Goal: Task Accomplishment & Management: Use online tool/utility

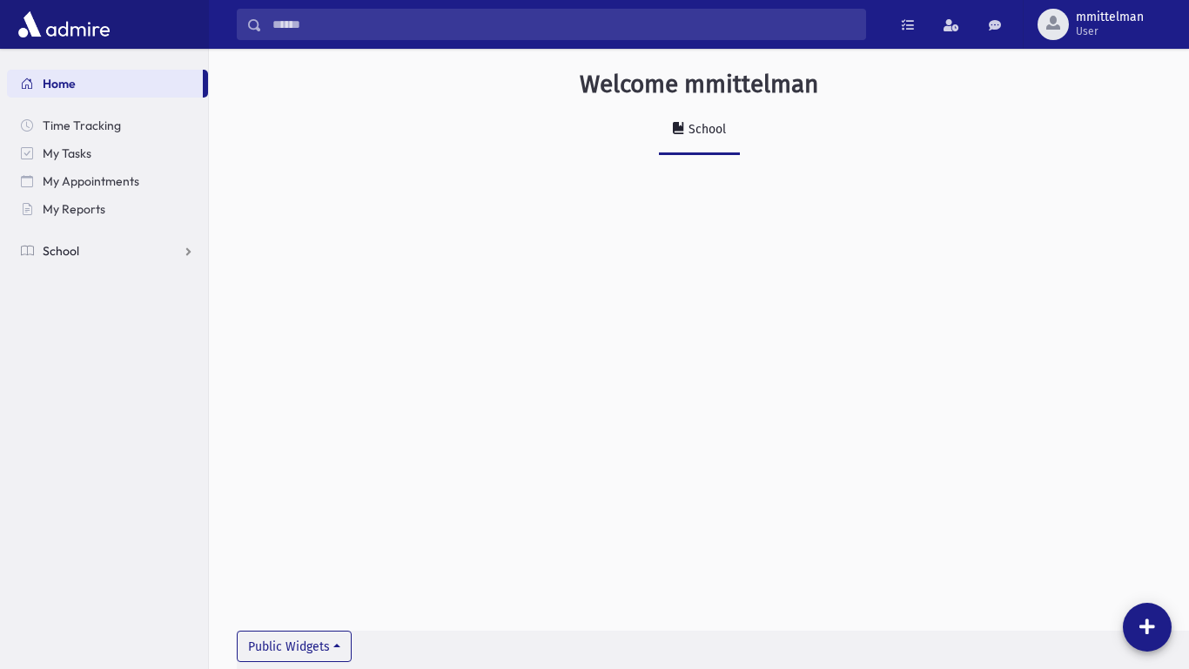
click at [68, 243] on span "School" at bounding box center [61, 251] width 37 height 16
click at [66, 299] on span "Attendance" at bounding box center [84, 307] width 64 height 16
click at [66, 336] on span "Entry" at bounding box center [81, 334] width 30 height 16
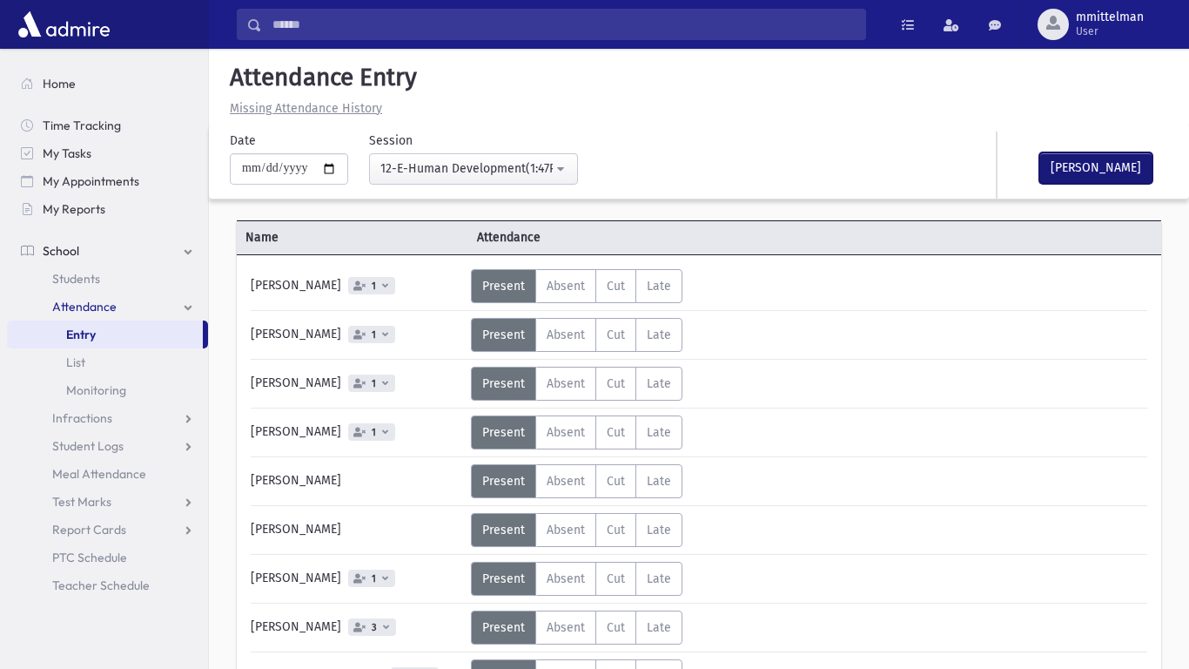
click at [1083, 175] on button "[PERSON_NAME]" at bounding box center [1095, 167] width 113 height 31
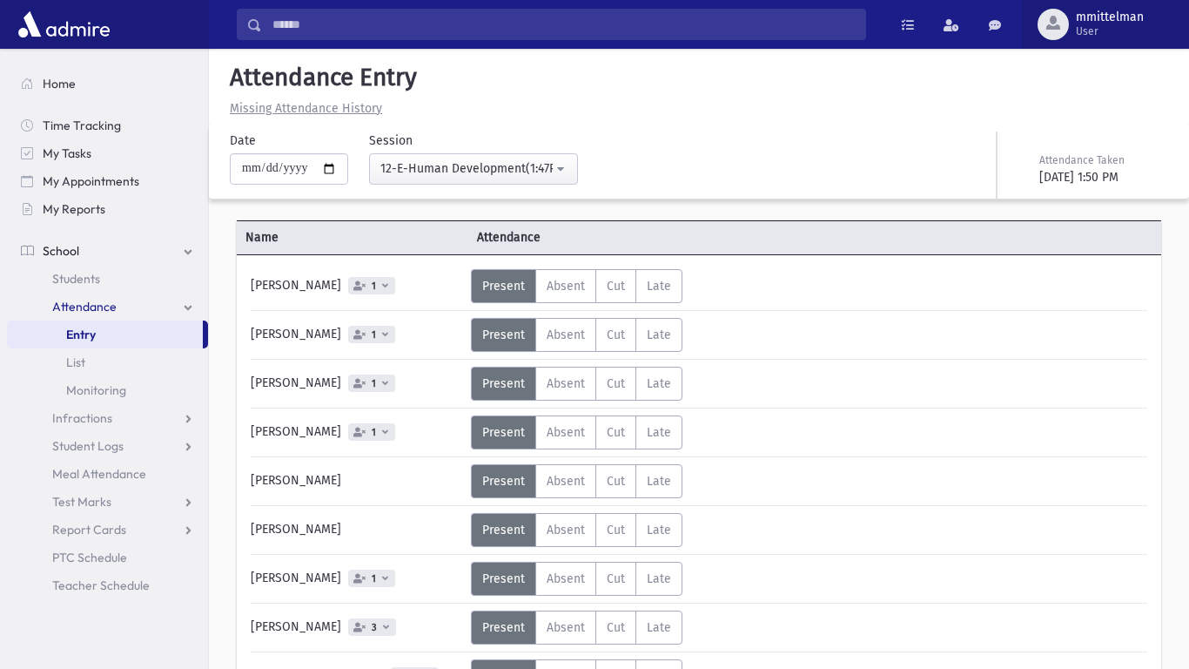
click at [1099, 17] on span "mmittelman" at bounding box center [1110, 17] width 68 height 14
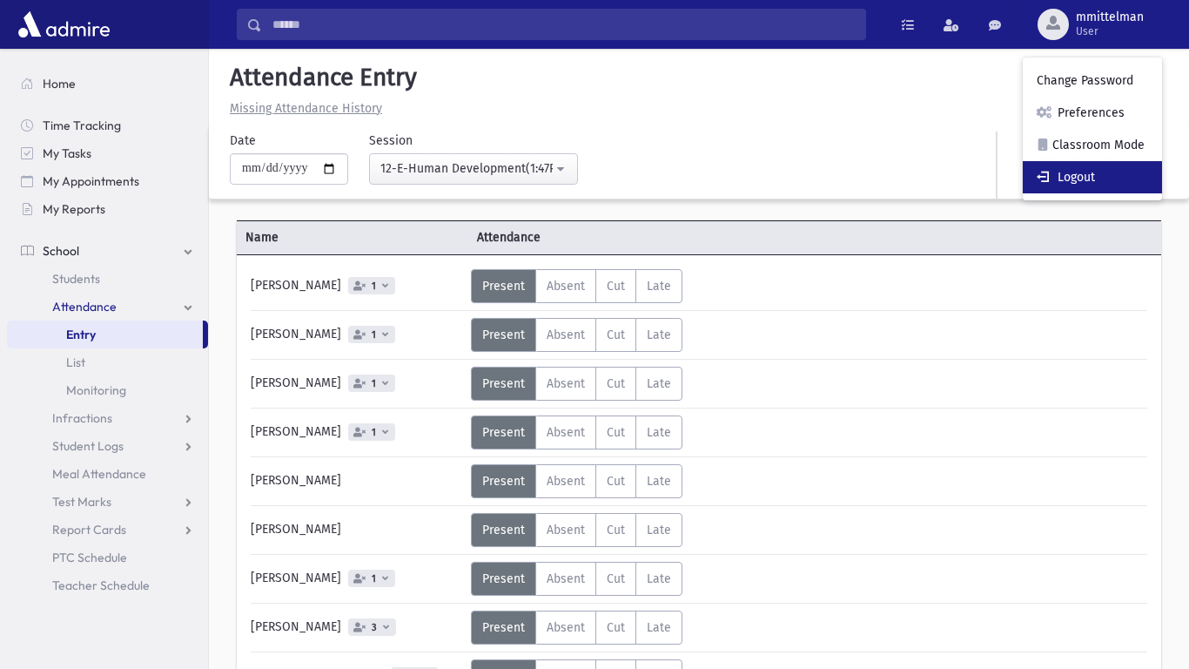
click at [1066, 165] on link "Logout" at bounding box center [1092, 177] width 139 height 32
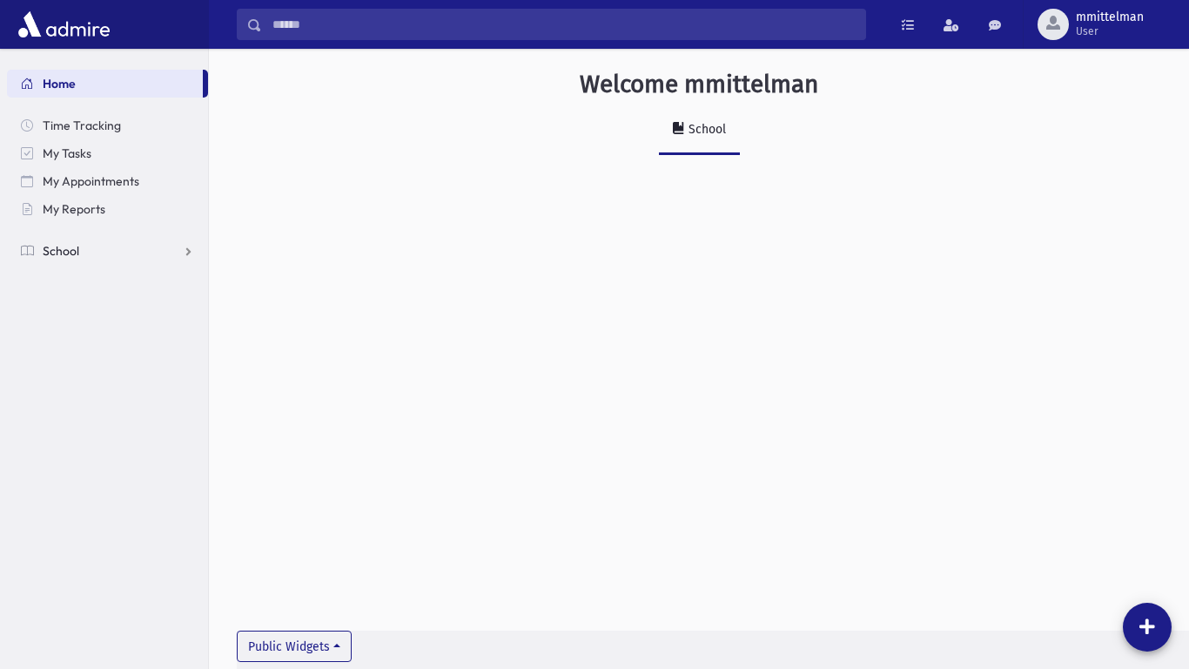
click at [50, 254] on span "School" at bounding box center [61, 251] width 37 height 16
click at [67, 317] on link "Attendance" at bounding box center [107, 306] width 201 height 28
click at [67, 331] on span "Entry" at bounding box center [81, 334] width 30 height 16
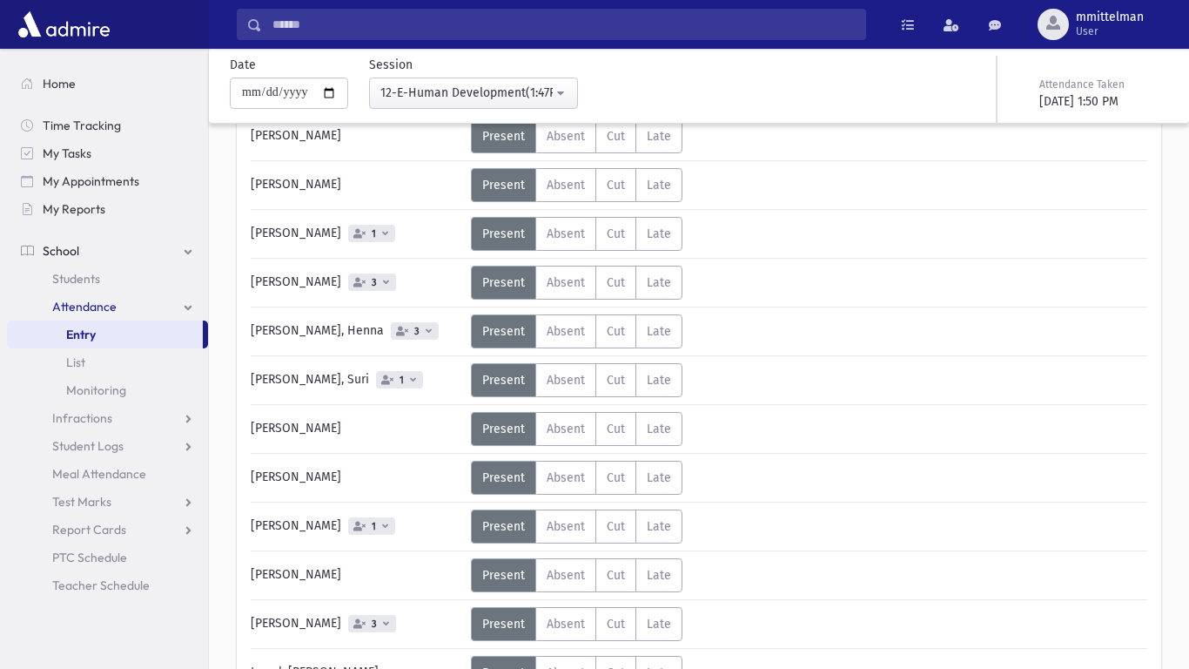
scroll to position [349, 0]
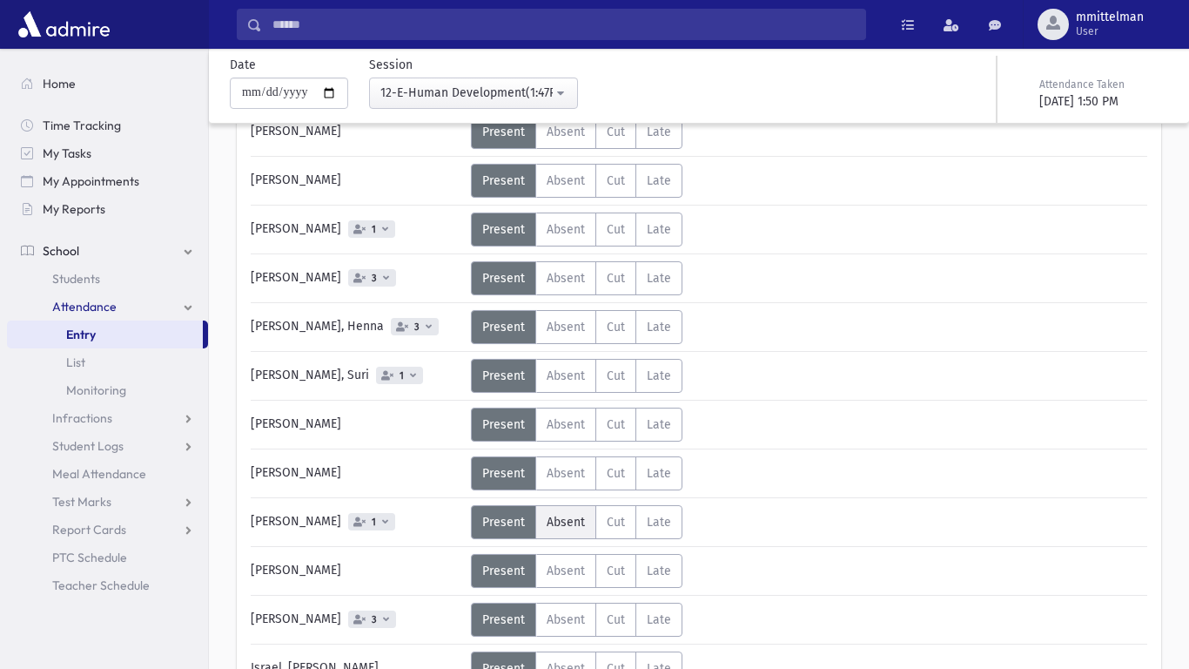
click at [557, 521] on span "Absent" at bounding box center [566, 521] width 38 height 15
click at [584, 333] on label "Absent A" at bounding box center [565, 327] width 61 height 34
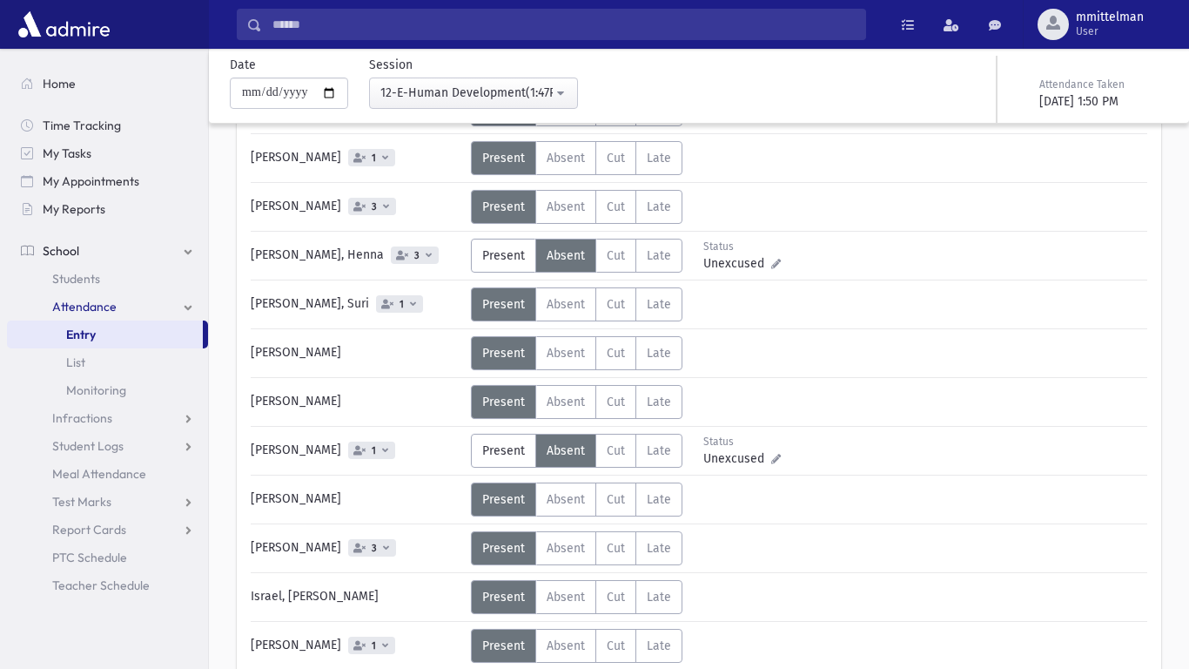
scroll to position [421, 0]
click at [553, 593] on span "Absent" at bounding box center [566, 595] width 38 height 15
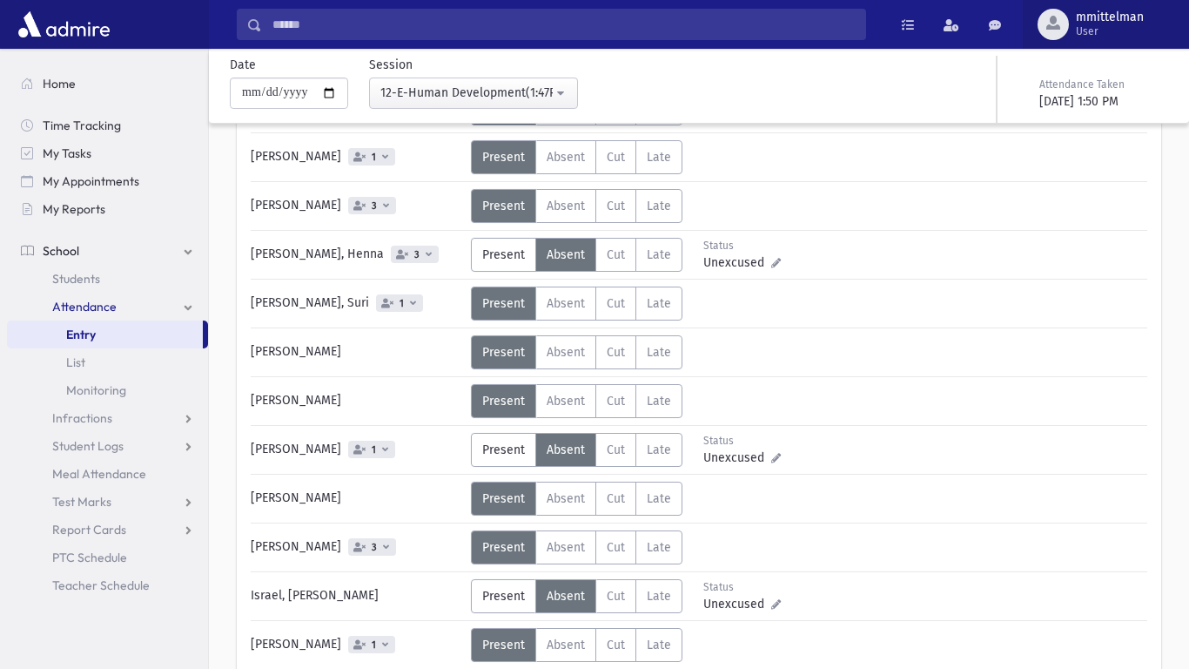
click at [1111, 36] on span "User" at bounding box center [1110, 31] width 68 height 14
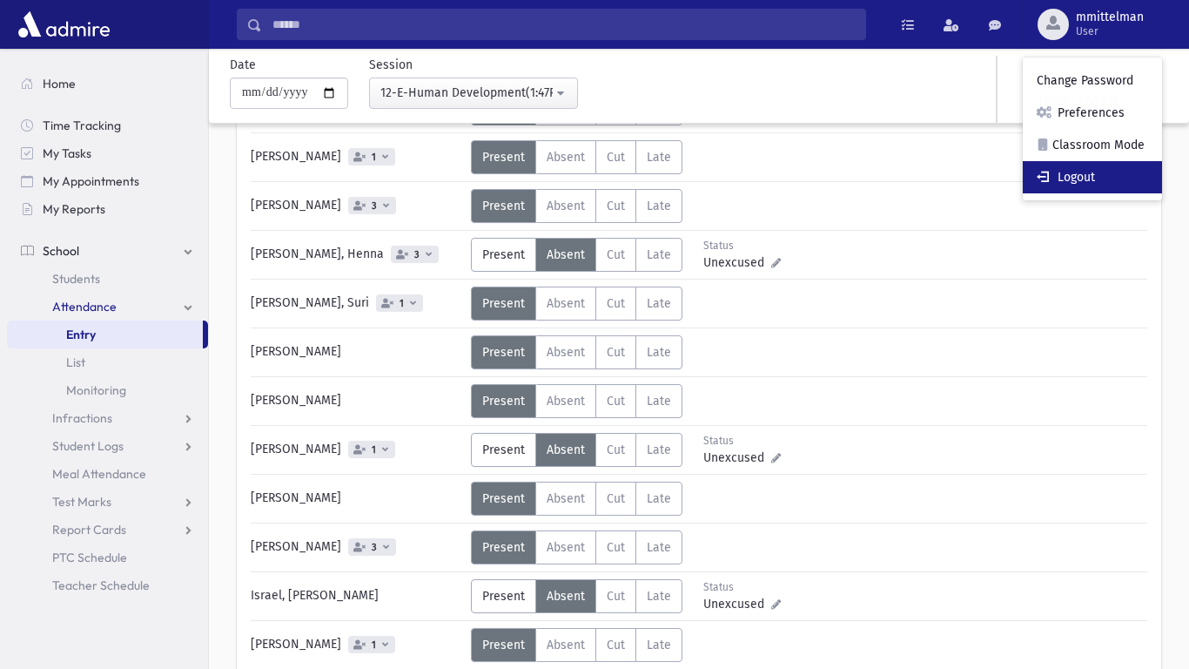
click at [1082, 166] on link "Logout" at bounding box center [1092, 177] width 139 height 32
